Goal: Find specific page/section: Find specific page/section

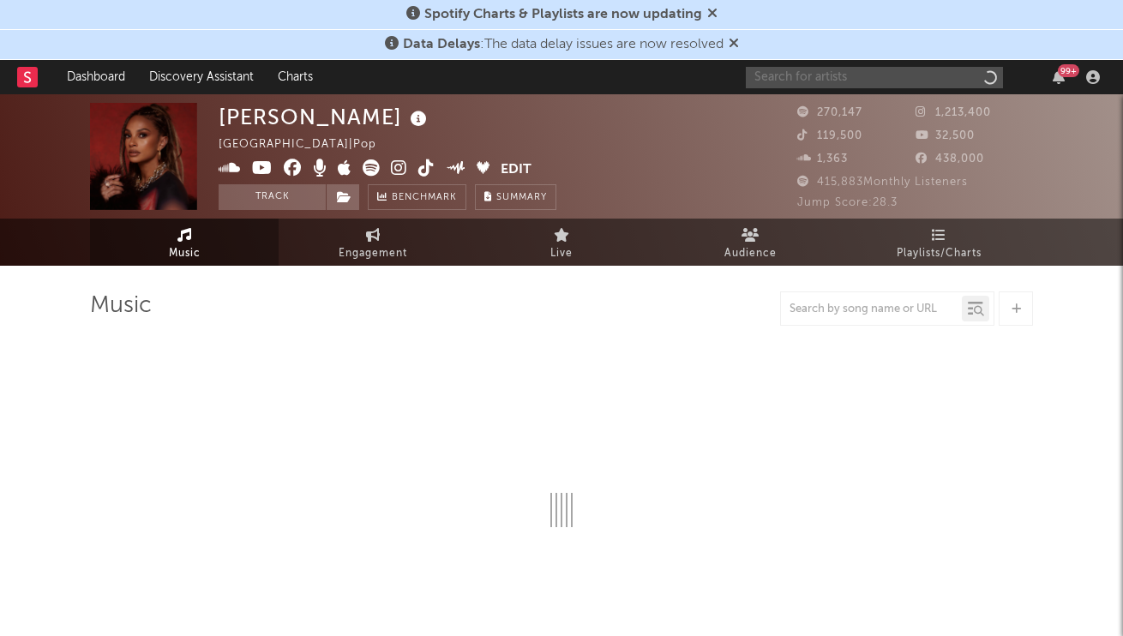
click at [924, 78] on input "text" at bounding box center [874, 77] width 257 height 21
paste input "this week to date"
type input "this week to date"
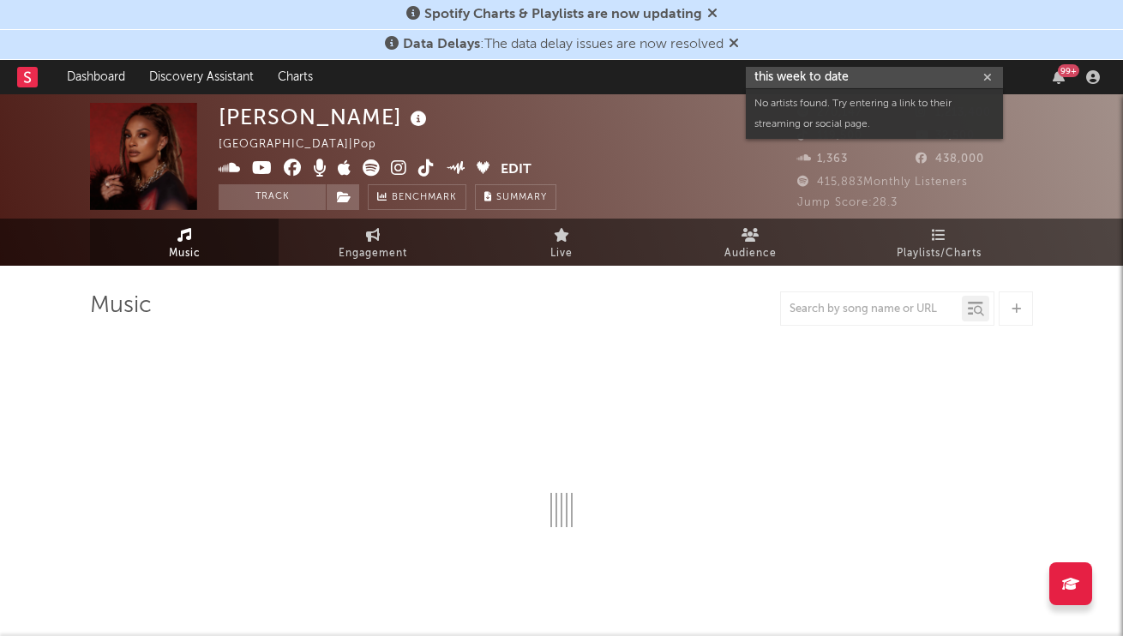
select select "6m"
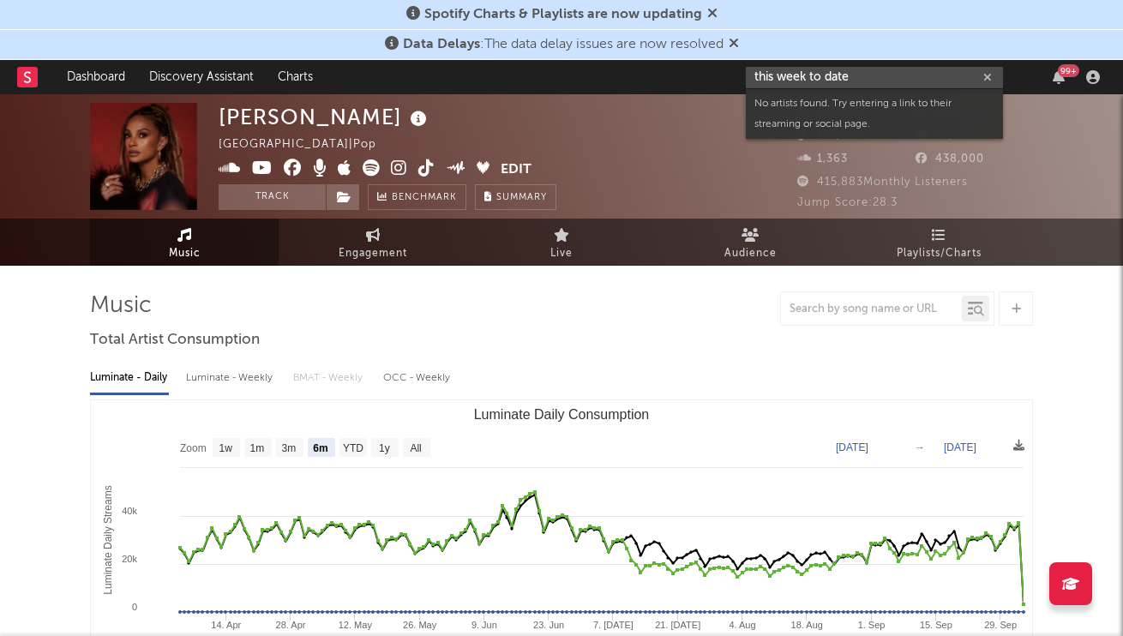
click at [846, 68] on input "this week to date" at bounding box center [874, 77] width 257 height 21
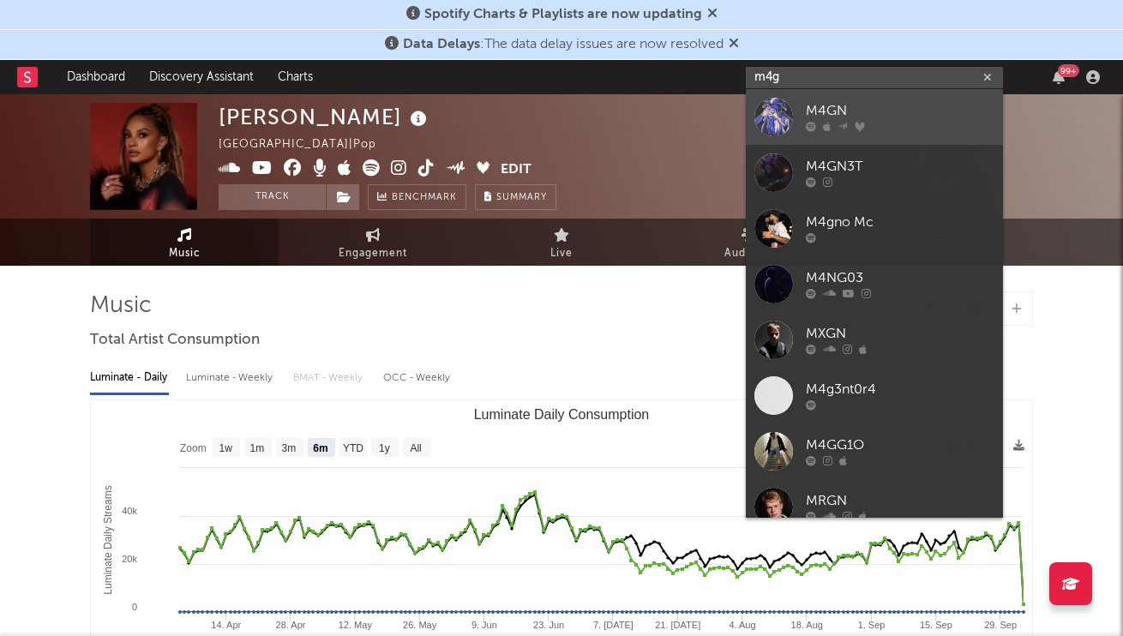
type input "m4g"
click at [850, 113] on div "M4GN" at bounding box center [900, 111] width 189 height 21
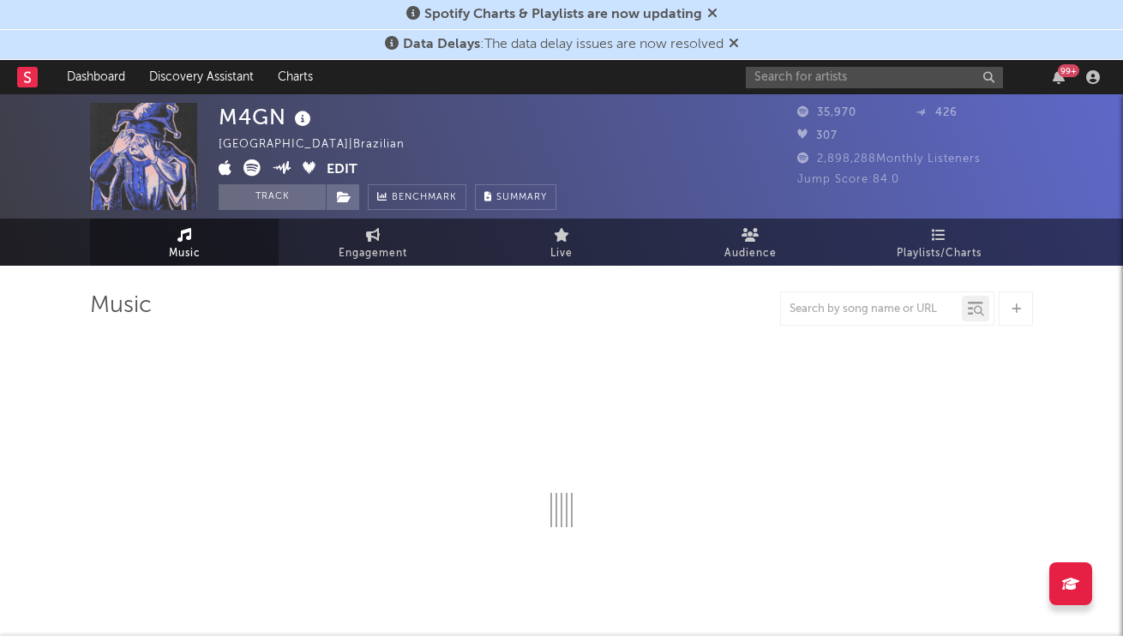
select select "6m"
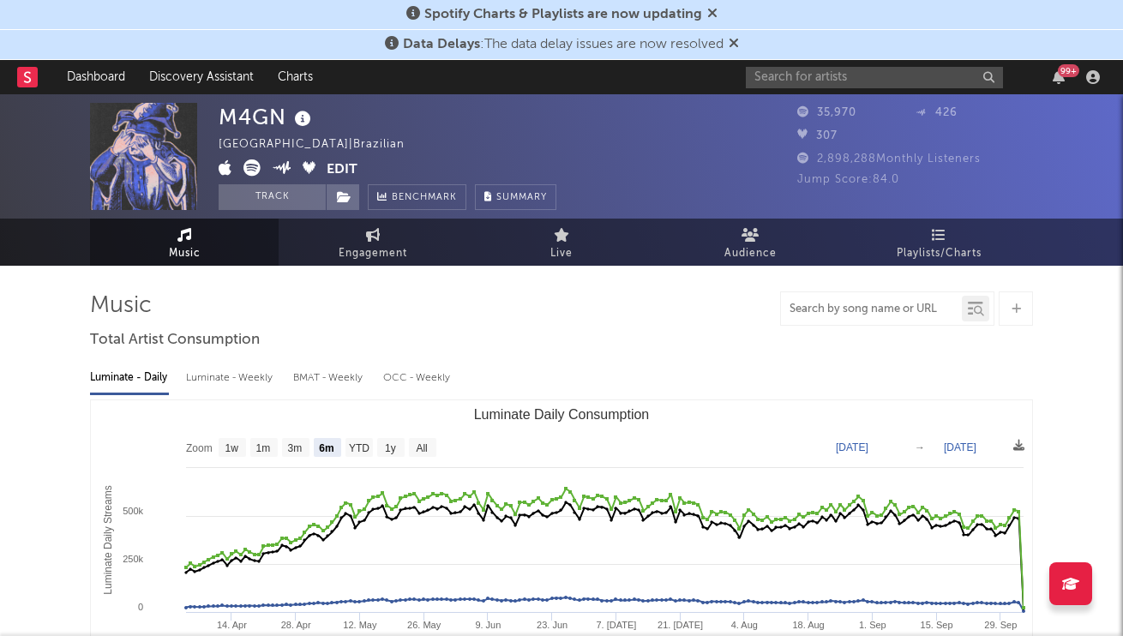
click at [907, 312] on input "text" at bounding box center [871, 310] width 181 height 14
type input "macet4"
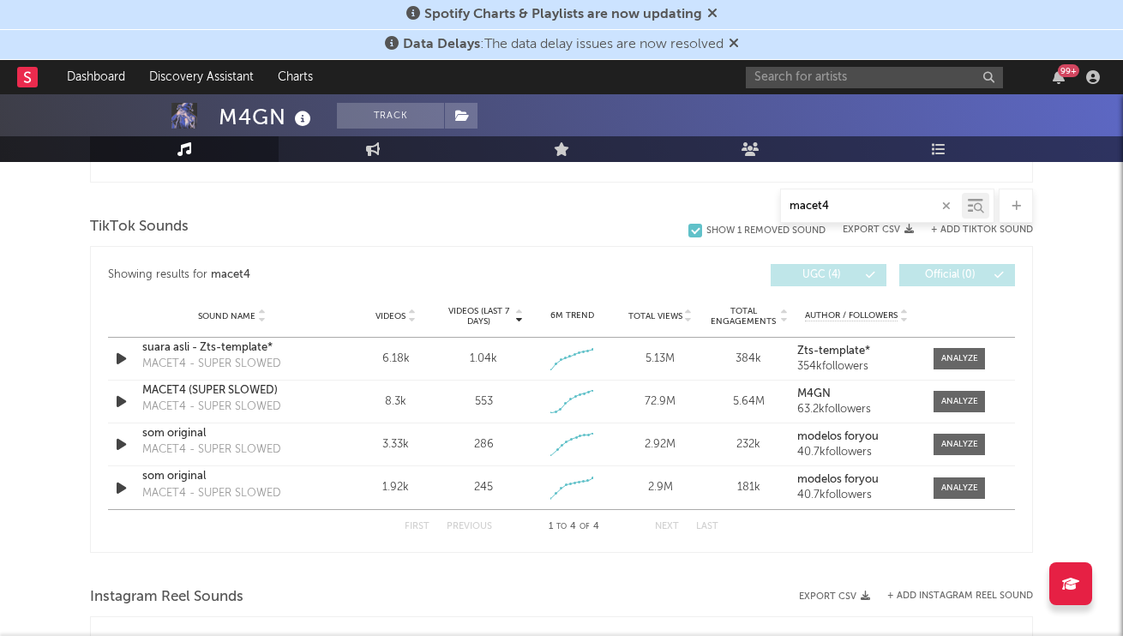
scroll to position [1122, 0]
